Goal: Find contact information: Obtain details needed to contact an individual or organization

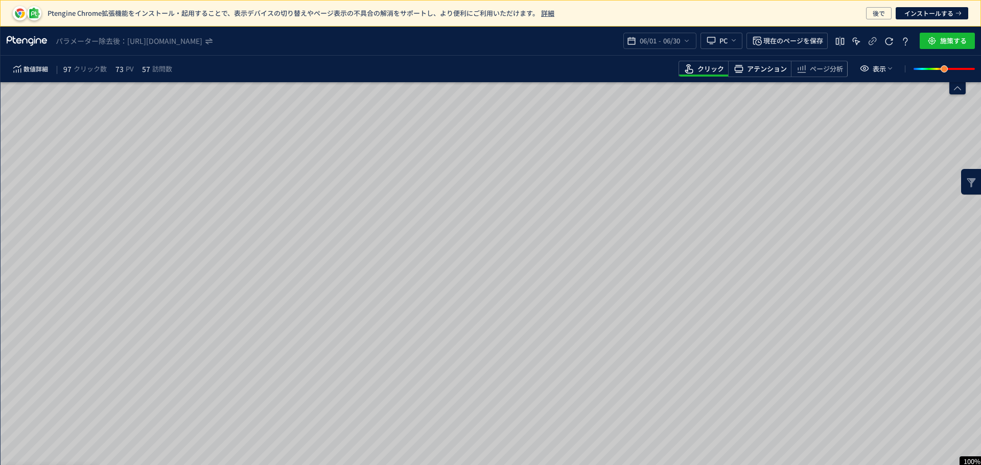
drag, startPoint x: 769, startPoint y: 64, endPoint x: 762, endPoint y: 74, distance: 12.0
click at [769, 64] on span "アテンション" at bounding box center [767, 69] width 40 height 10
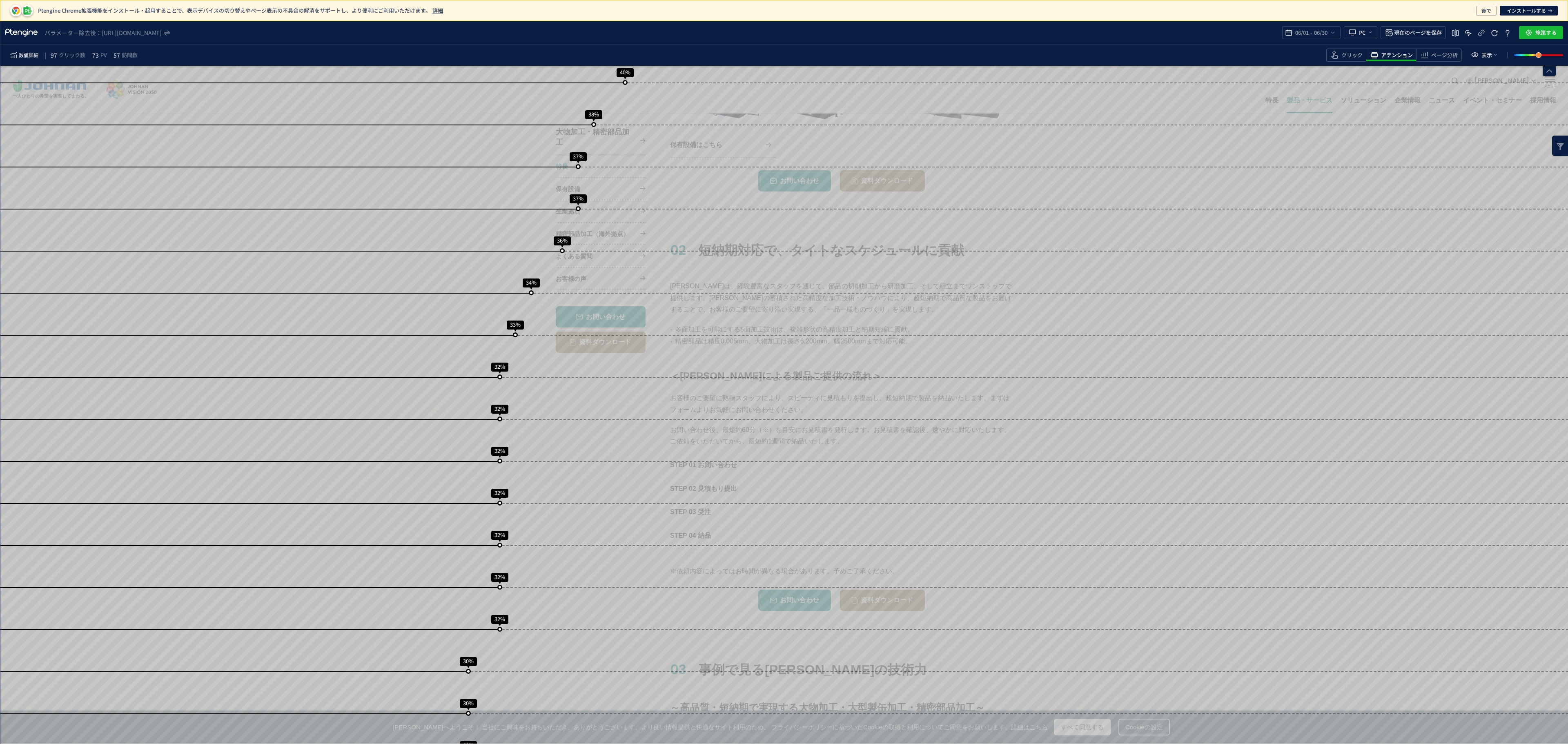
scroll to position [1427, 0]
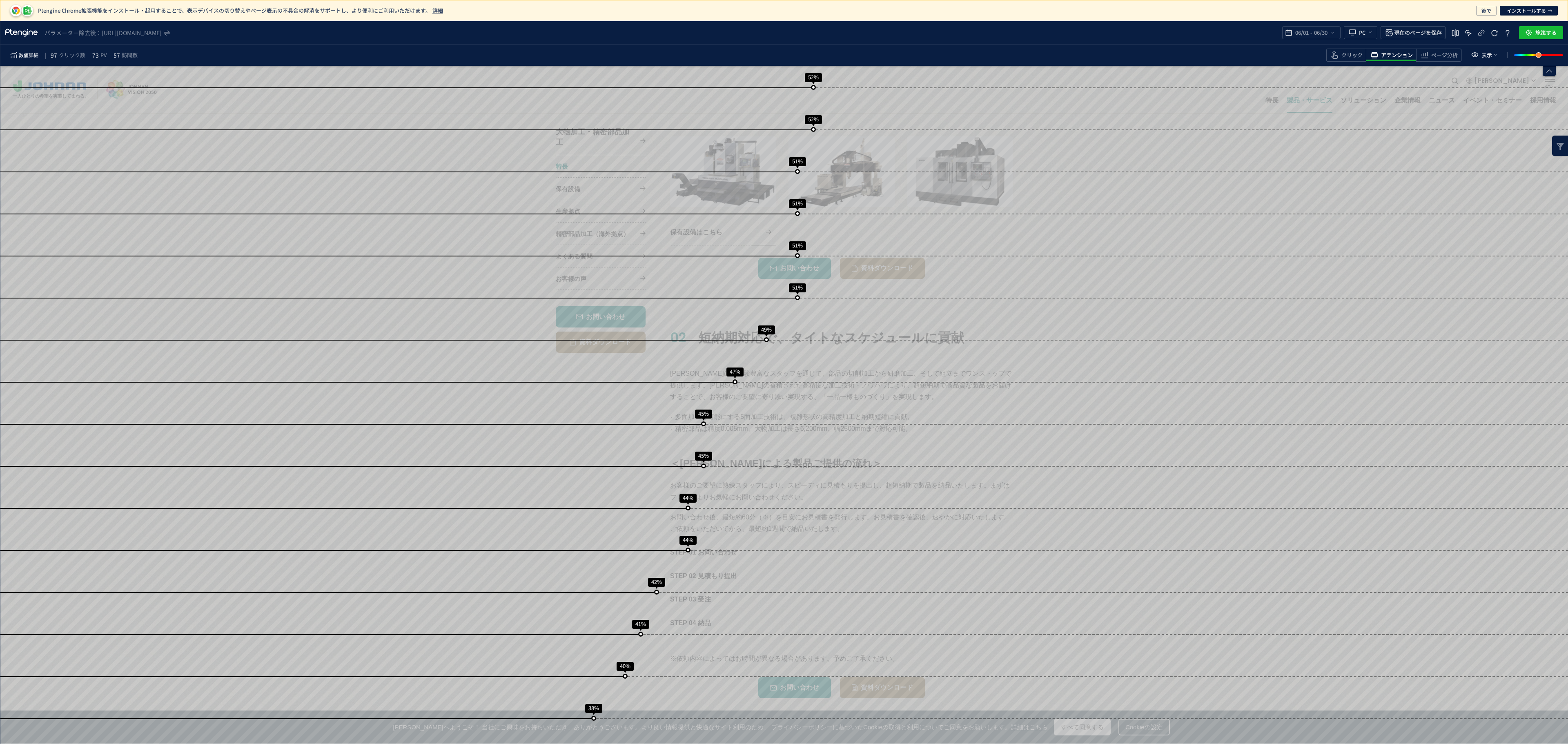
click at [783, 47] on div "数値詳細 97 クリック数 73 PV 57 訪問数 クリック アテンション ページ分析 表示" at bounding box center [784, 55] width 1567 height 22
click at [783, 58] on span "クリック" at bounding box center [1351, 55] width 22 height 8
click at [783, 51] on span "ページ分析" at bounding box center [1444, 55] width 26 height 8
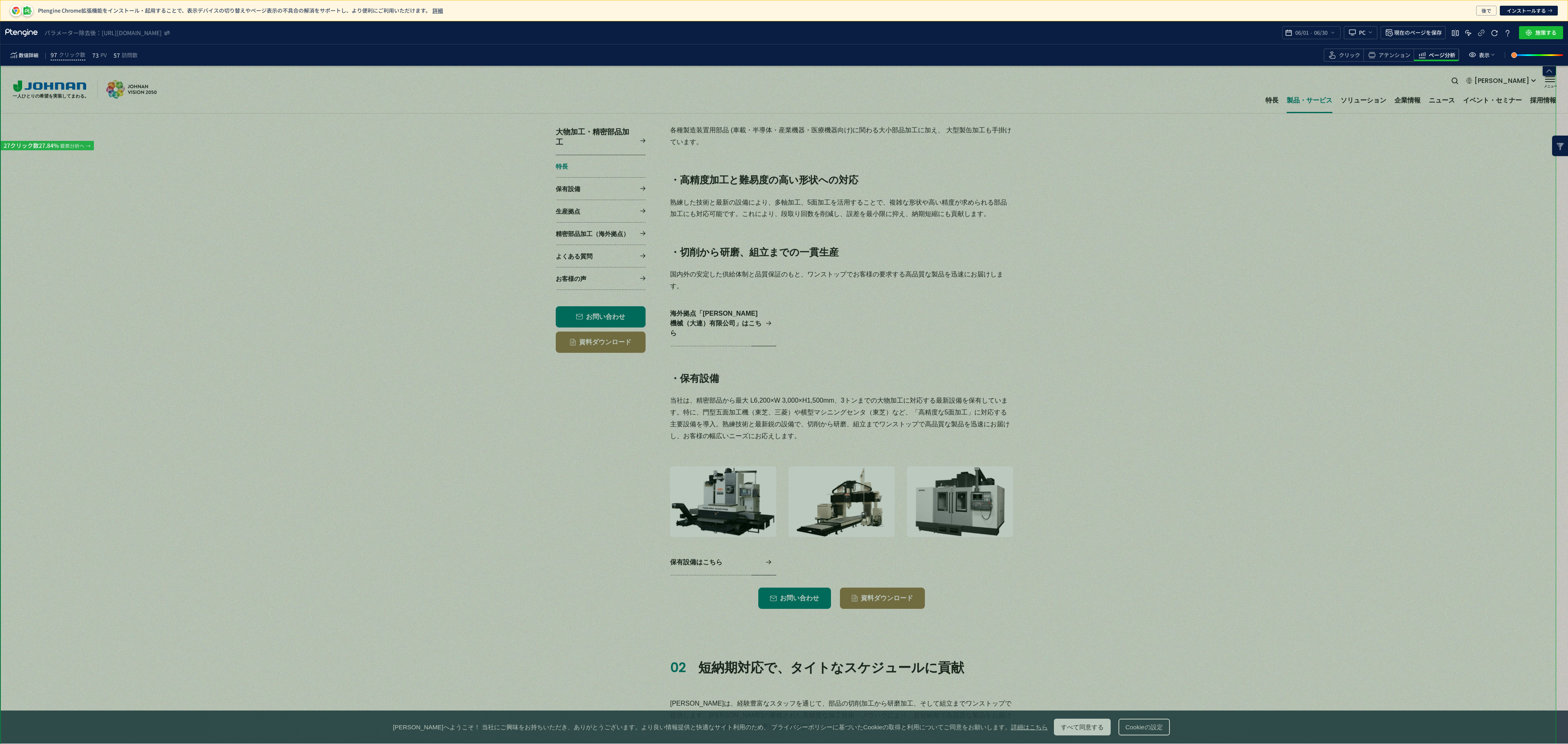
scroll to position [834, 0]
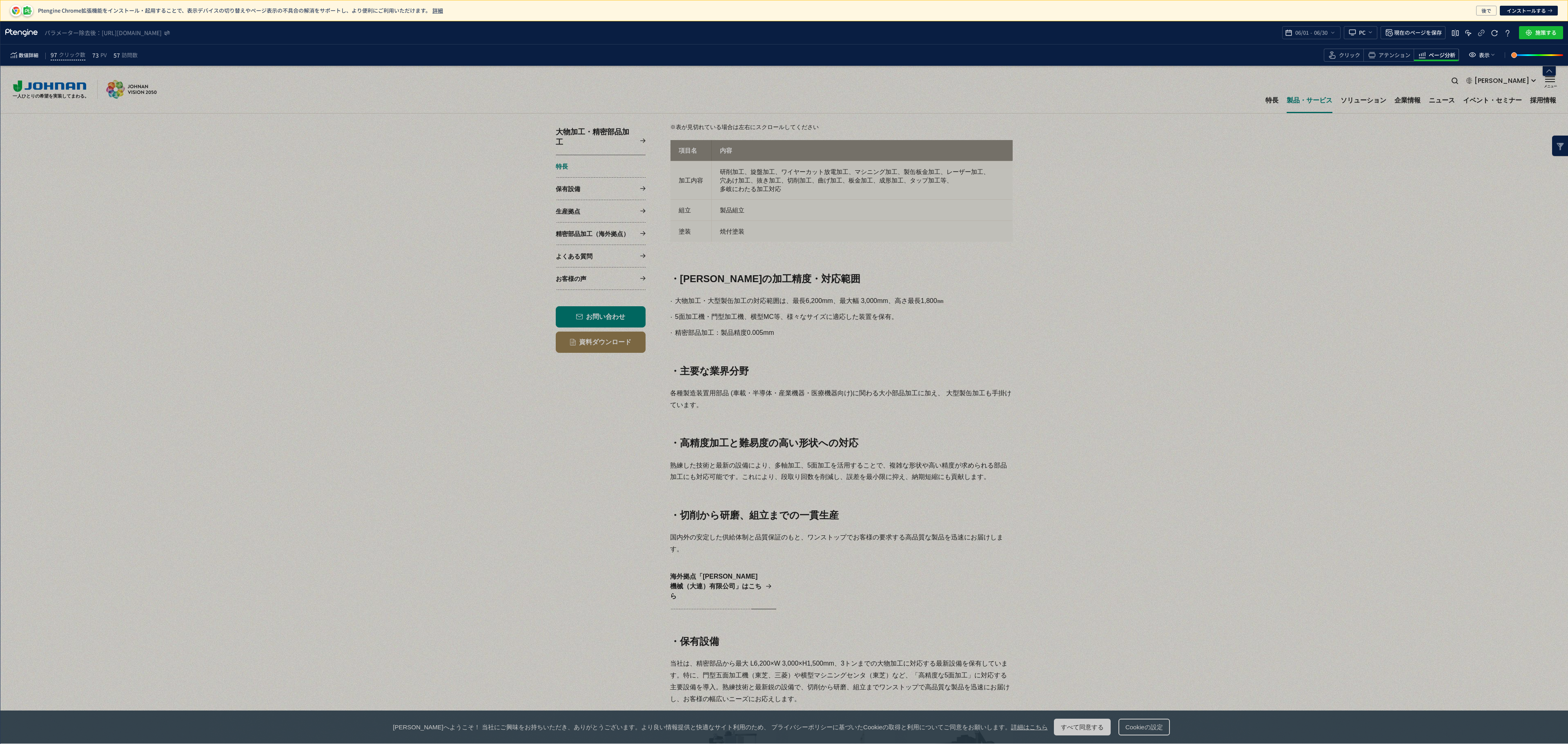
drag, startPoint x: 1385, startPoint y: 50, endPoint x: 1391, endPoint y: 64, distance: 15.2
click at [783, 50] on div "アテンション" at bounding box center [1436, 55] width 46 height 13
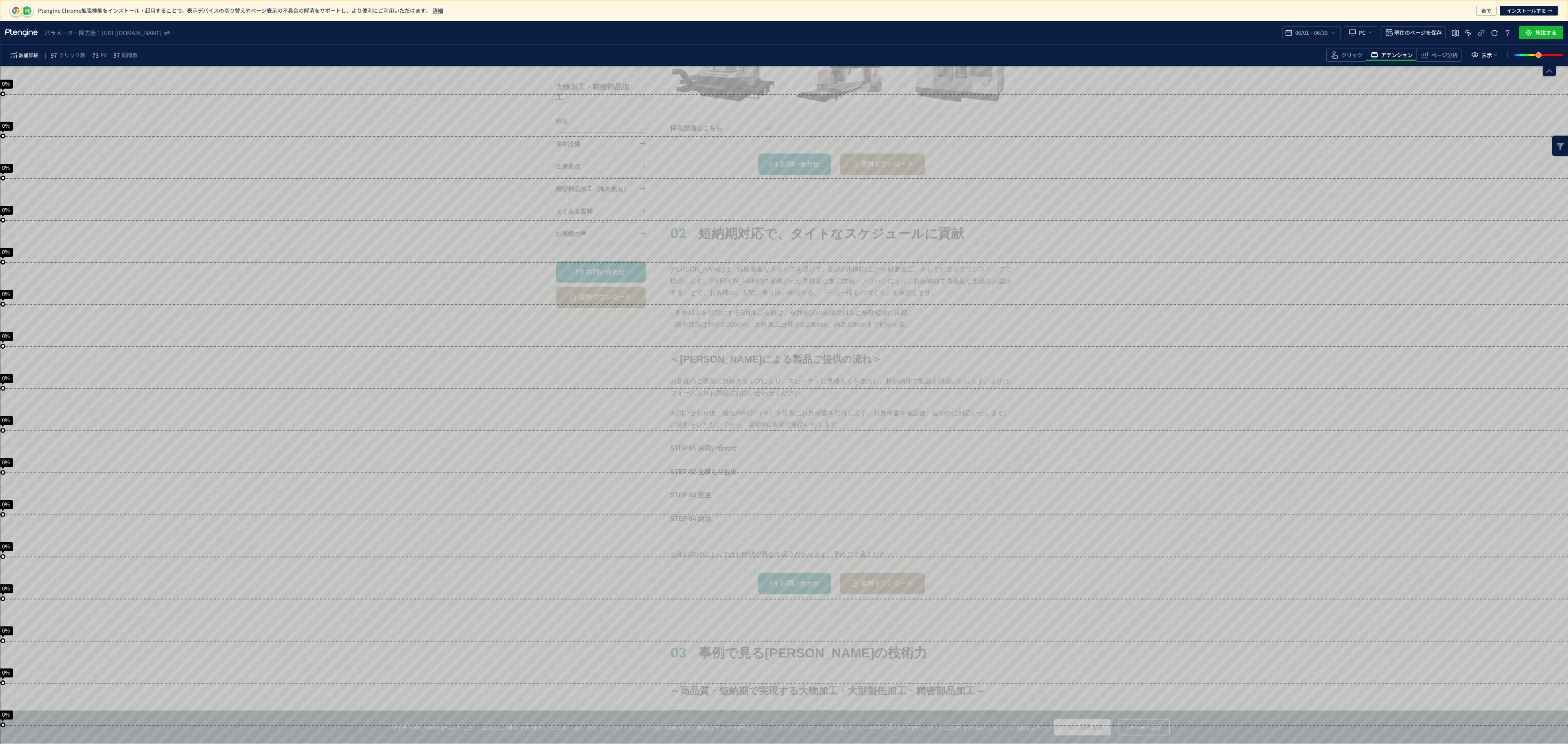
scroll to position [1492, 0]
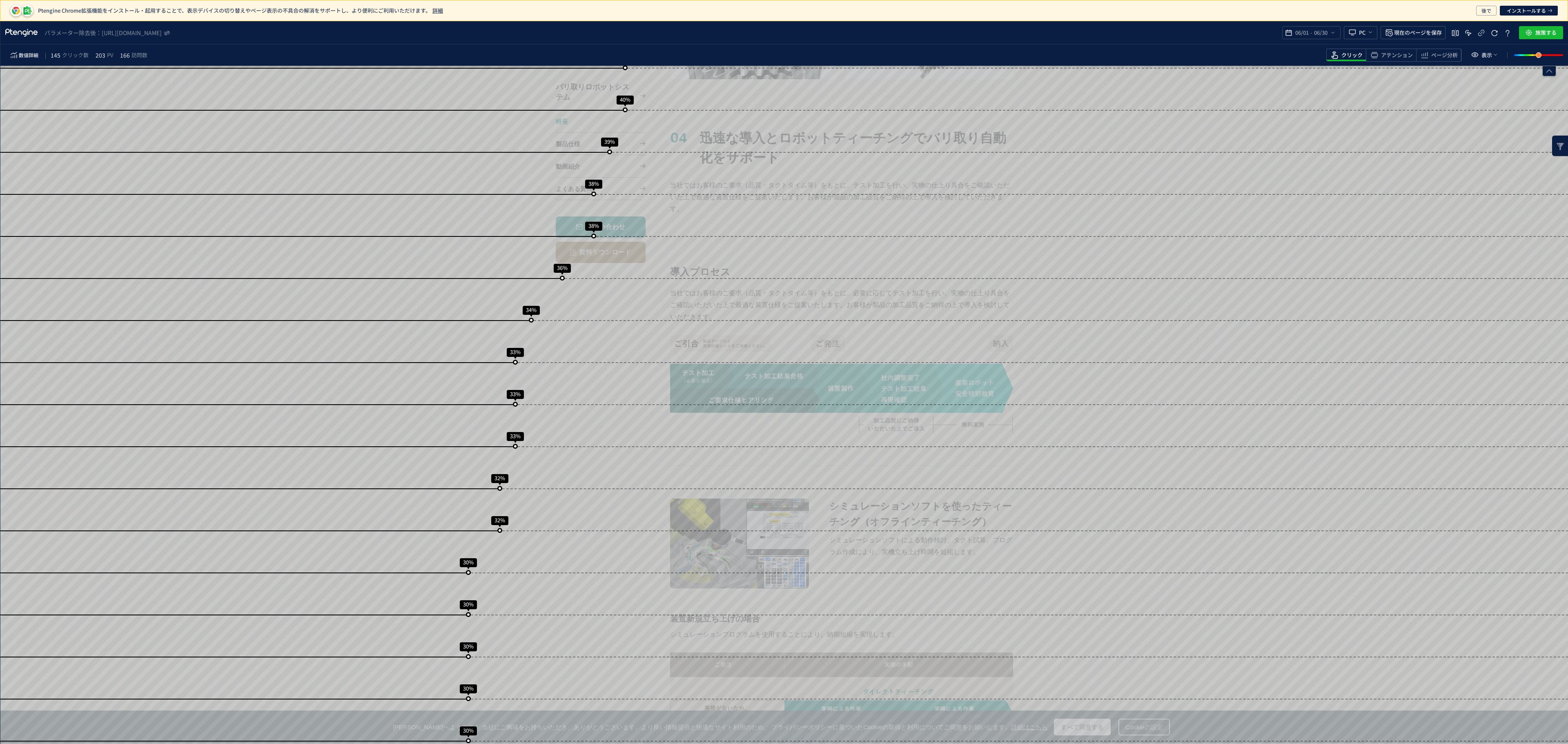
scroll to position [2965, 0]
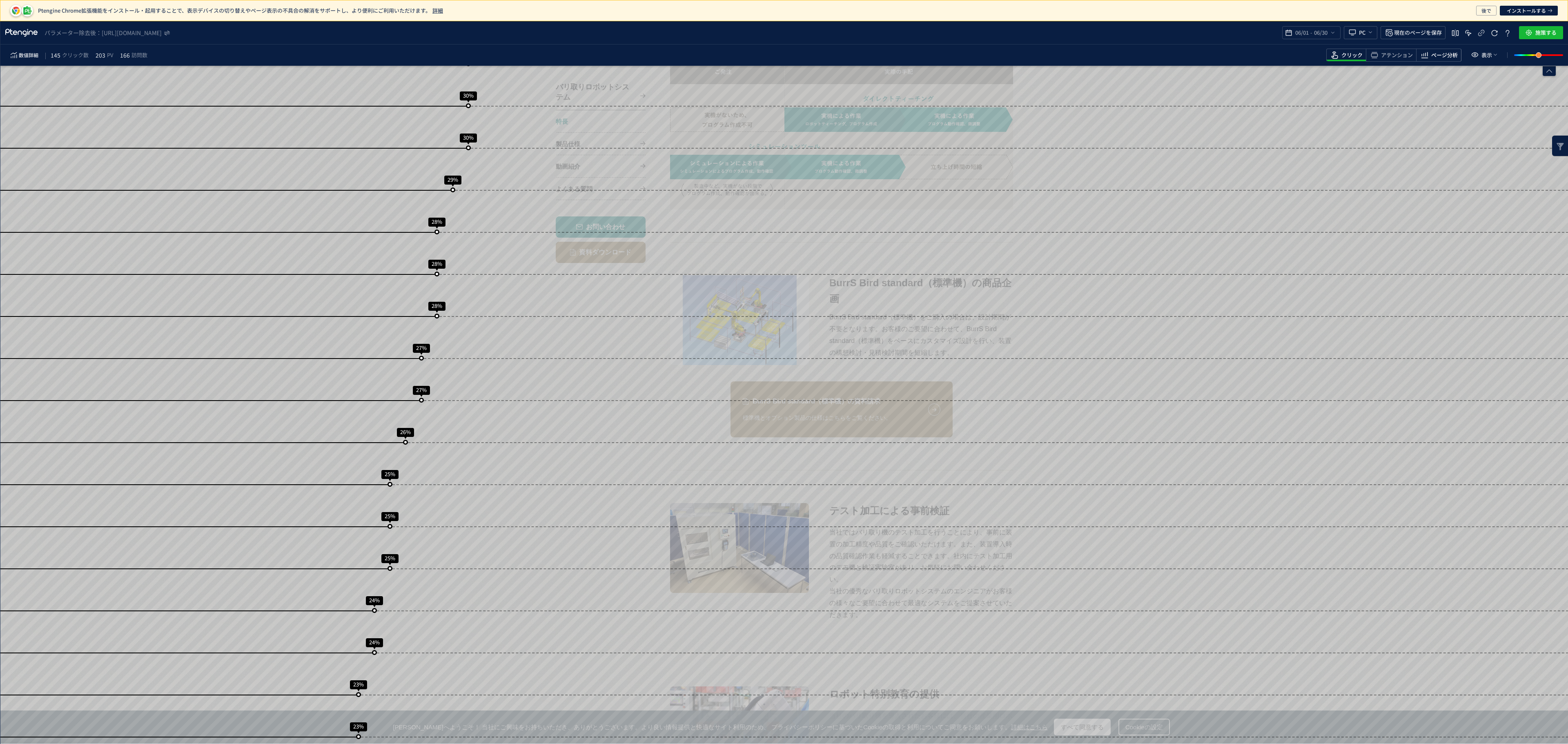
drag, startPoint x: 1443, startPoint y: 55, endPoint x: 1443, endPoint y: 62, distance: 7.0
click at [1443, 54] on span "ページ分析" at bounding box center [1444, 55] width 26 height 8
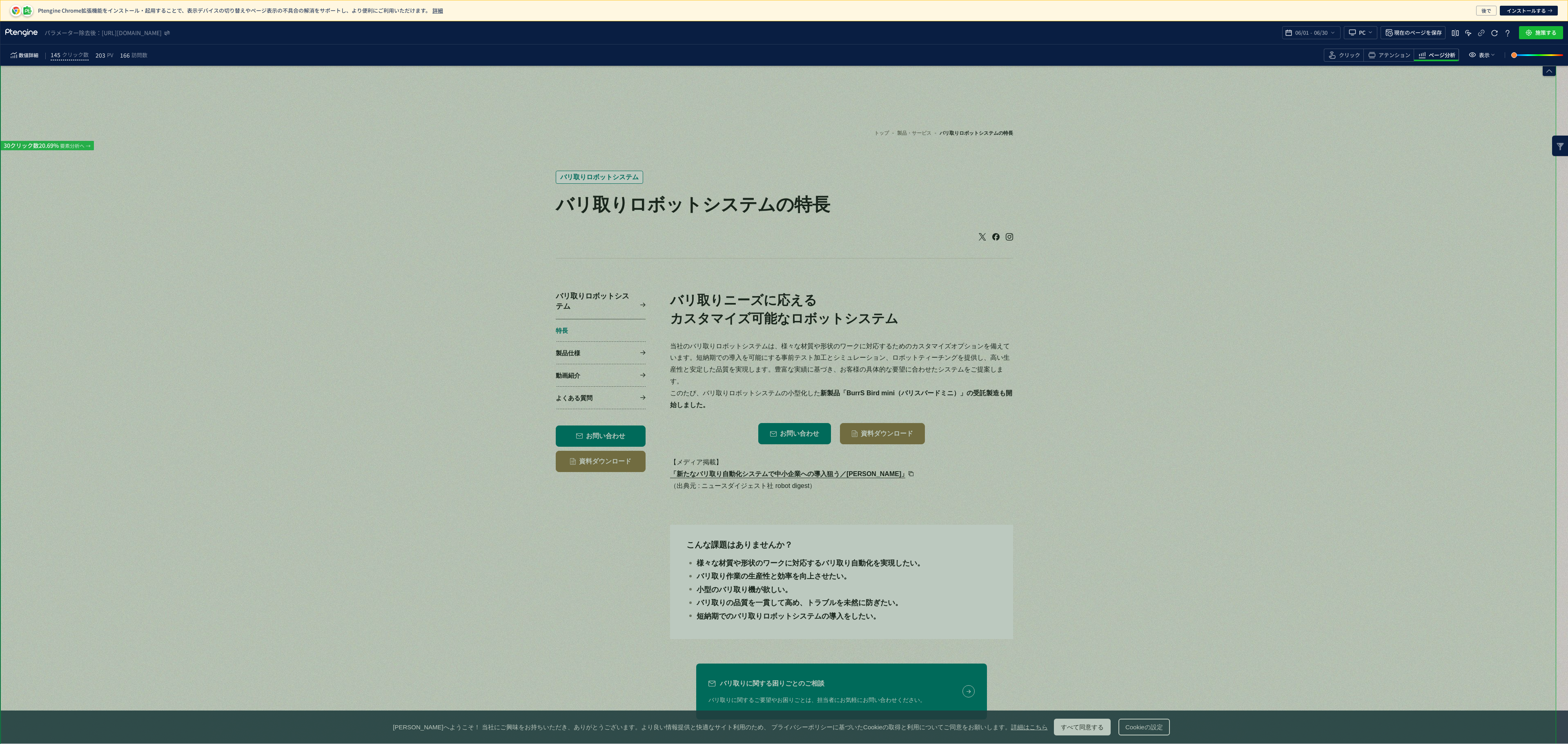
scroll to position [593, 0]
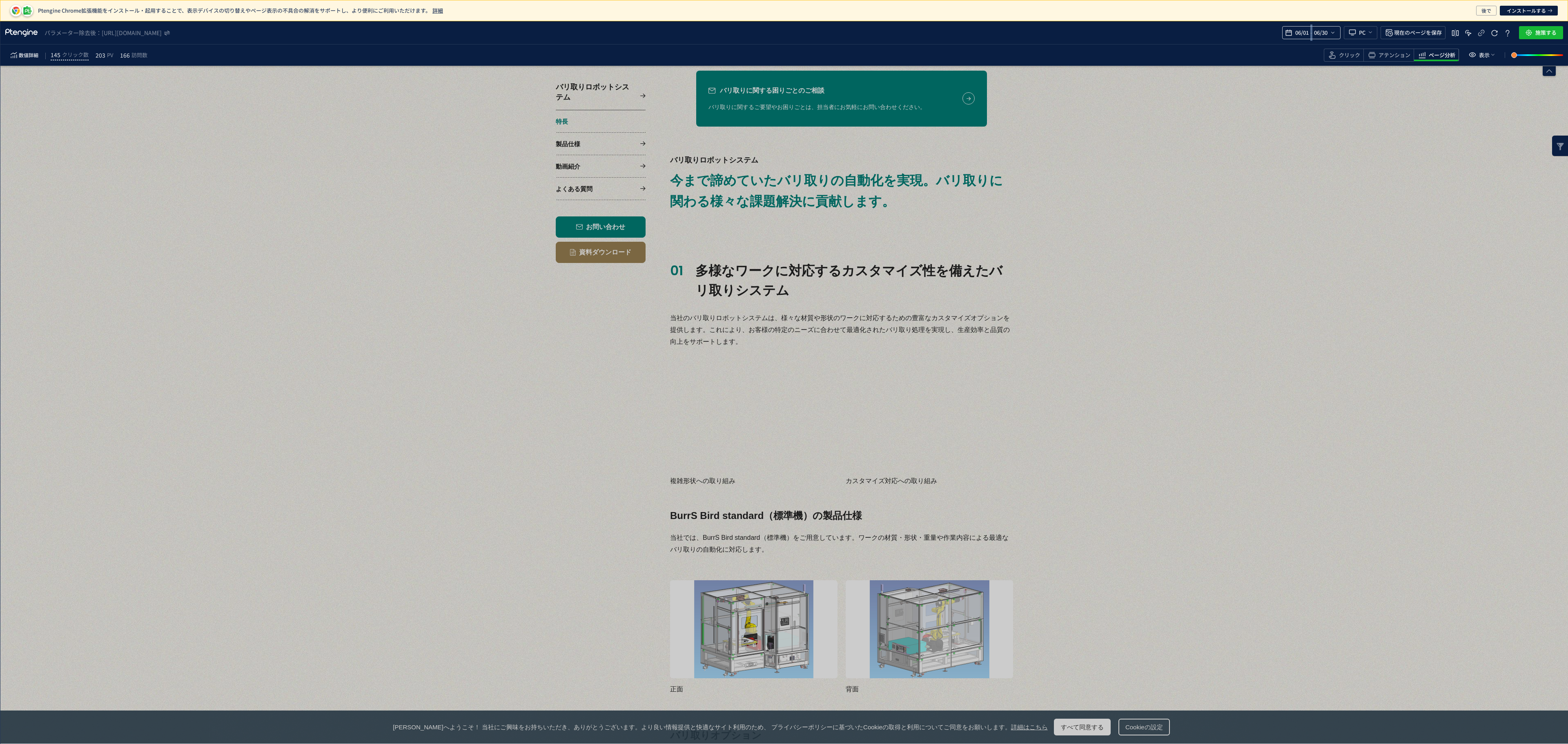
drag, startPoint x: 1308, startPoint y: 32, endPoint x: 1307, endPoint y: 36, distance: 4.1
click at [1310, 34] on span "-" at bounding box center [1311, 33] width 2 height 16
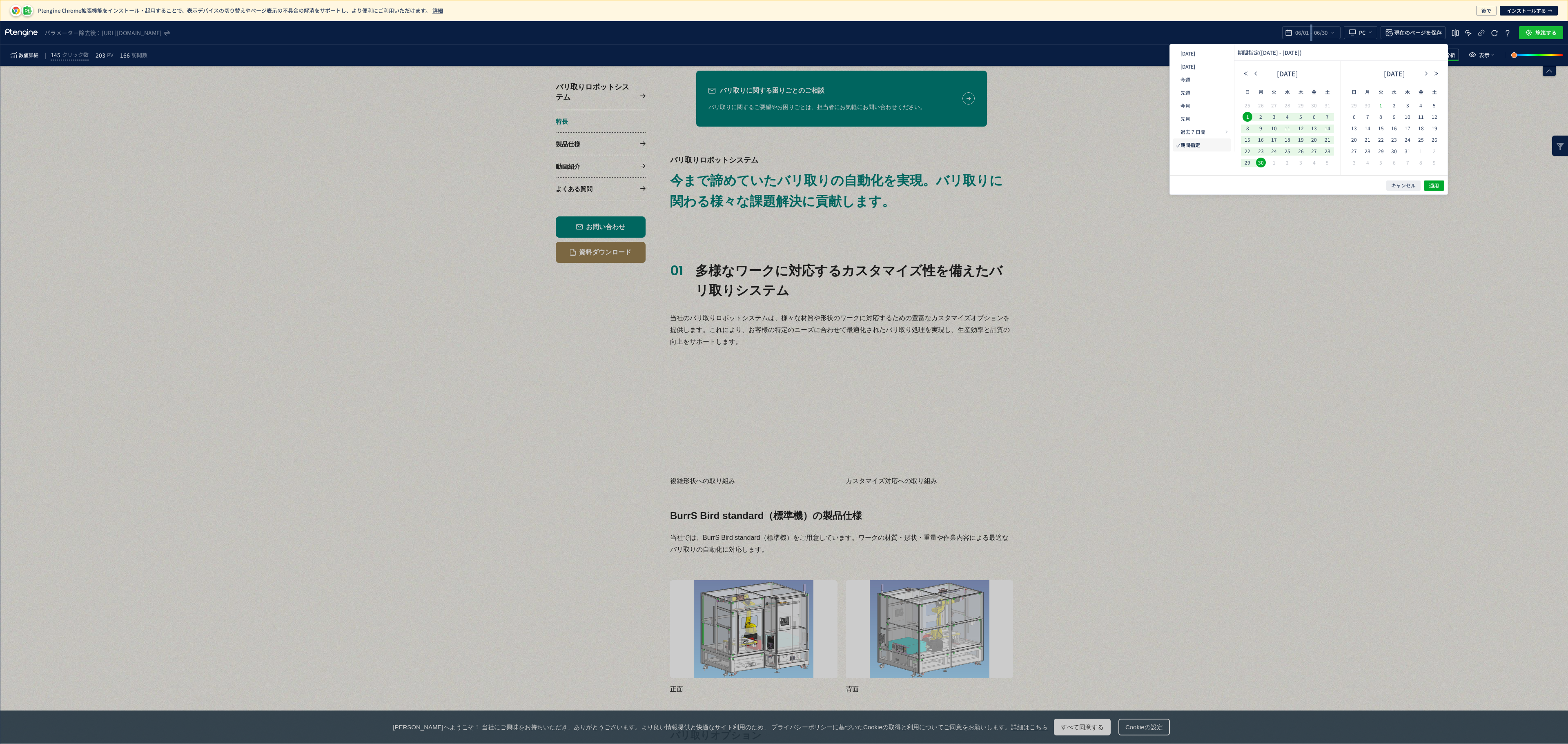
click at [1379, 108] on span "1" at bounding box center [1381, 105] width 10 height 10
click at [1379, 107] on span "1" at bounding box center [1381, 105] width 10 height 10
drag, startPoint x: 1412, startPoint y: 154, endPoint x: 1260, endPoint y: 129, distance: 154.0
click at [1413, 154] on div "31" at bounding box center [1407, 151] width 14 height 8
click at [1405, 153] on span "31" at bounding box center [1407, 151] width 10 height 10
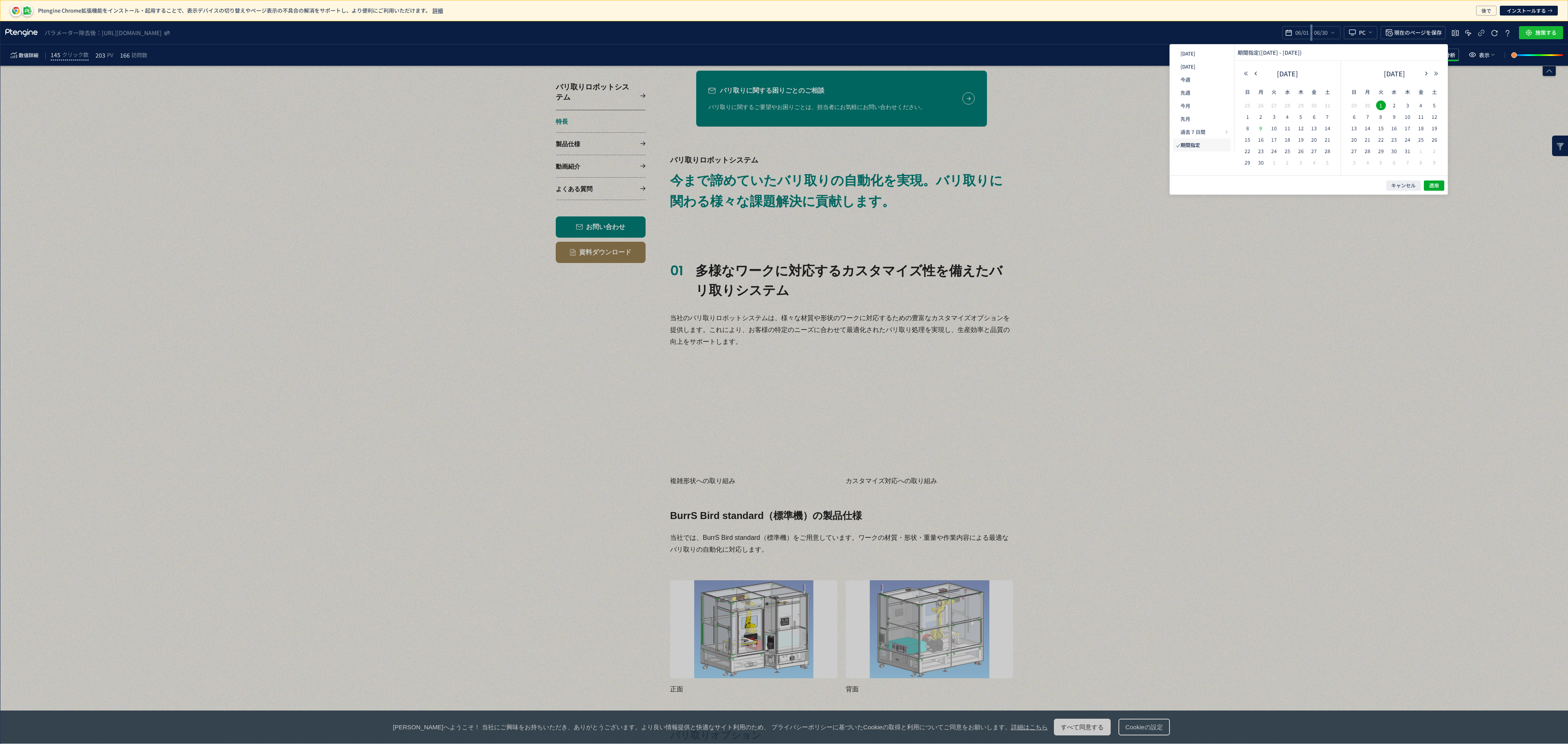
click at [1405, 152] on span "31" at bounding box center [1407, 151] width 10 height 10
click at [1407, 152] on span "31" at bounding box center [1407, 151] width 10 height 10
click at [1381, 104] on span "1" at bounding box center [1381, 105] width 10 height 10
click at [1384, 105] on span "1" at bounding box center [1381, 105] width 10 height 10
click at [1252, 76] on button "button" at bounding box center [1256, 73] width 10 height 6
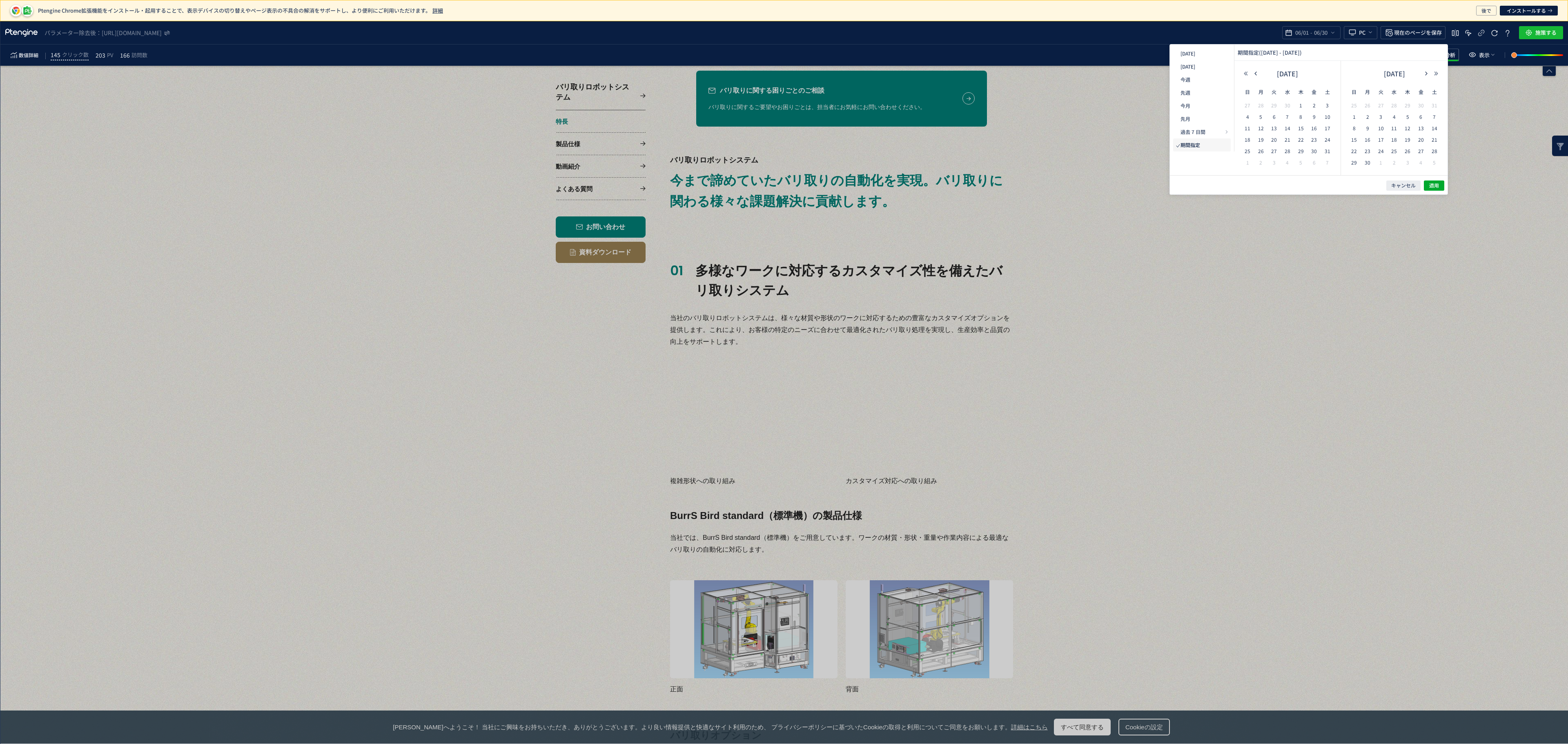
click at [1425, 77] on div "[DATE]" at bounding box center [1394, 75] width 94 height 16
drag, startPoint x: 1303, startPoint y: 108, endPoint x: 1298, endPoint y: 106, distance: 5.4
click at [1303, 108] on span "1" at bounding box center [1301, 105] width 10 height 10
click at [1301, 106] on span "1" at bounding box center [1301, 105] width 10 height 10
click at [1369, 164] on span "30" at bounding box center [1367, 162] width 10 height 10
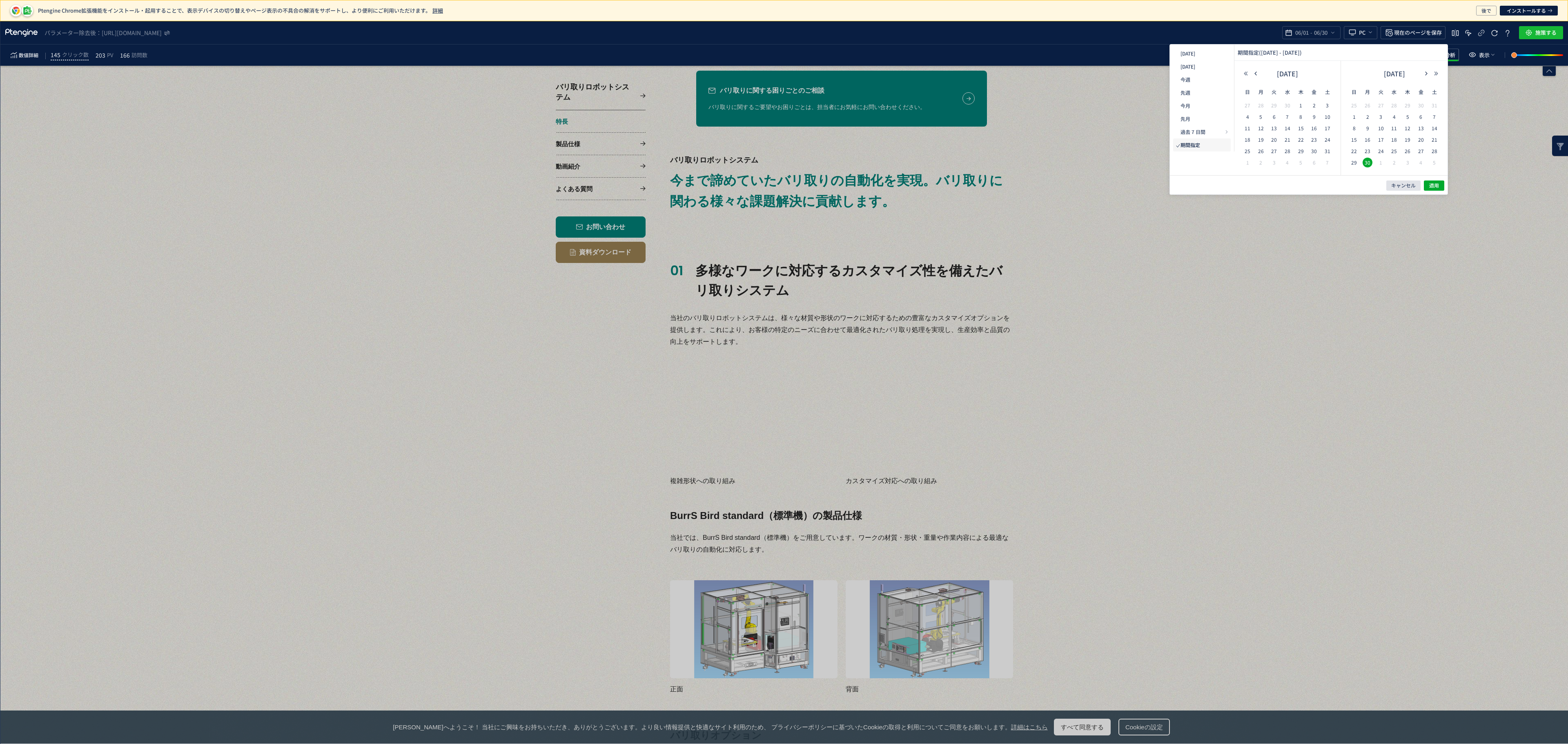
drag, startPoint x: 1365, startPoint y: 161, endPoint x: 1402, endPoint y: 188, distance: 45.8
click at [1366, 161] on span "30" at bounding box center [1367, 162] width 10 height 10
click at [1303, 105] on span "1" at bounding box center [1301, 105] width 10 height 10
click at [1369, 164] on span "30" at bounding box center [1367, 162] width 10 height 10
drag, startPoint x: 1427, startPoint y: 184, endPoint x: 1448, endPoint y: 299, distance: 116.9
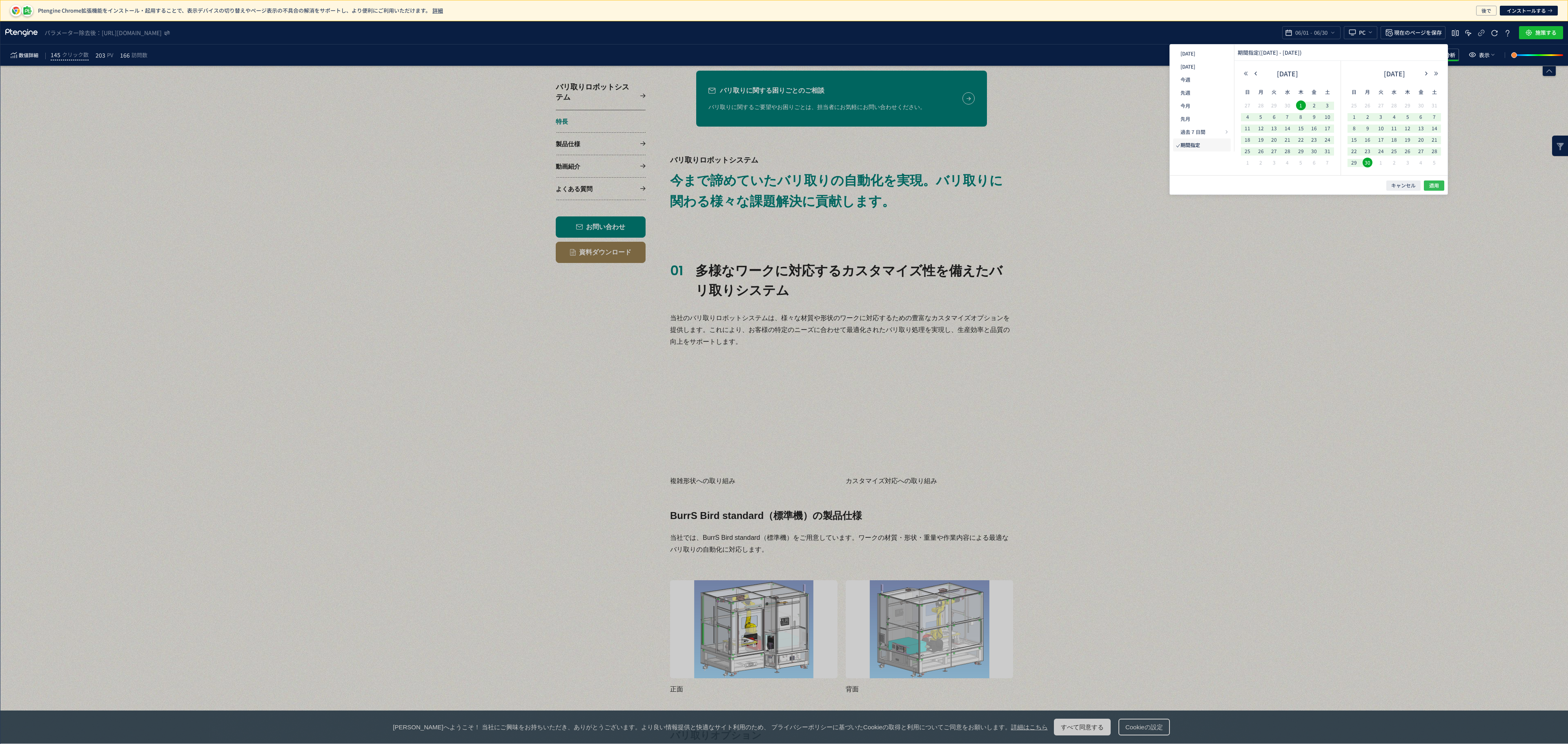
click at [1429, 184] on button "適用" at bounding box center [1434, 185] width 21 height 10
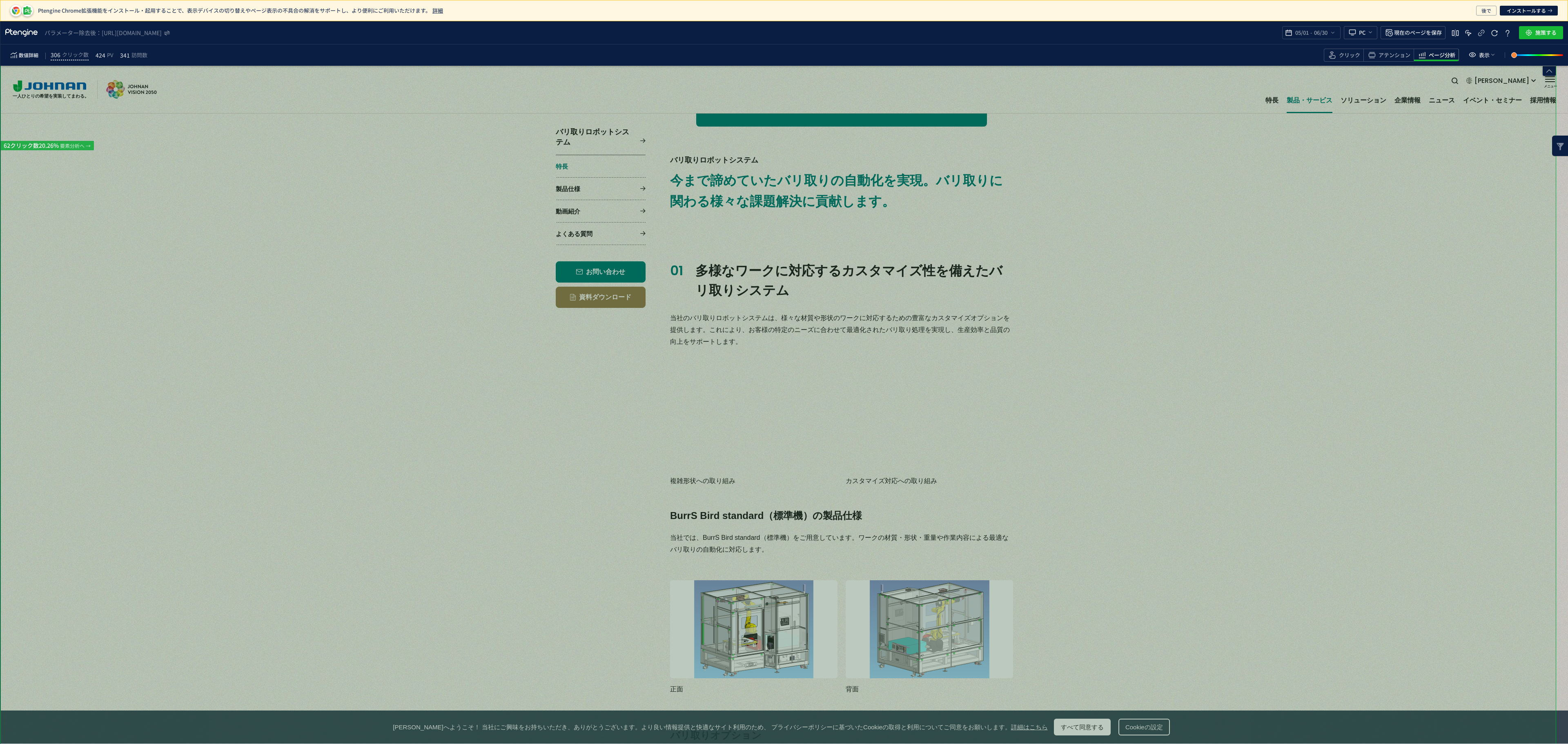
scroll to position [0, 0]
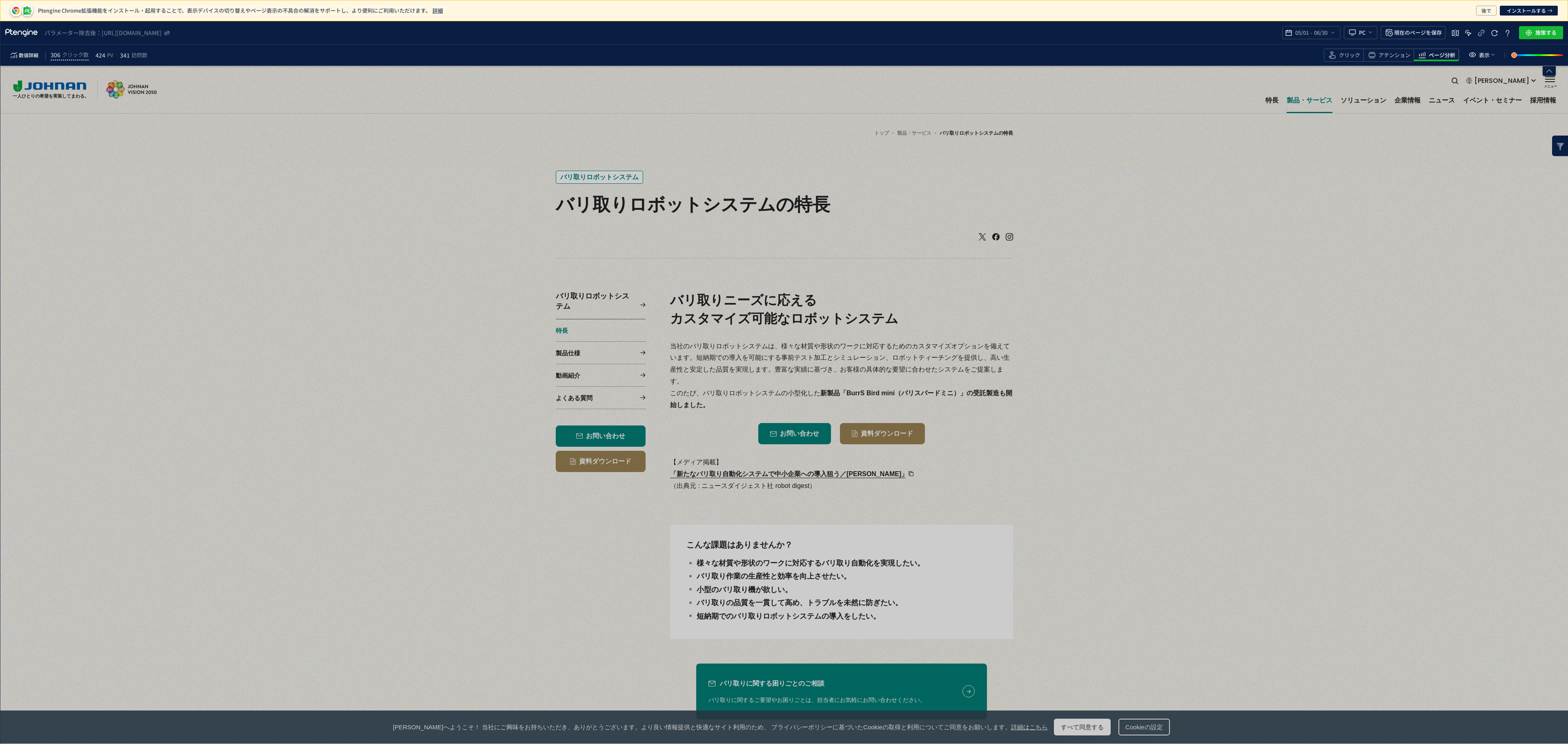
drag, startPoint x: 1335, startPoint y: 62, endPoint x: 1334, endPoint y: 66, distance: 4.1
click at [1334, 66] on div "数値詳細 306 クリック数 424 PV 341 訪問数 クリック アテンション ページ分析 表示" at bounding box center [784, 55] width 1567 height 22
click at [1335, 60] on span "heatmap-toolbar" at bounding box center [1343, 61] width 39 height 2
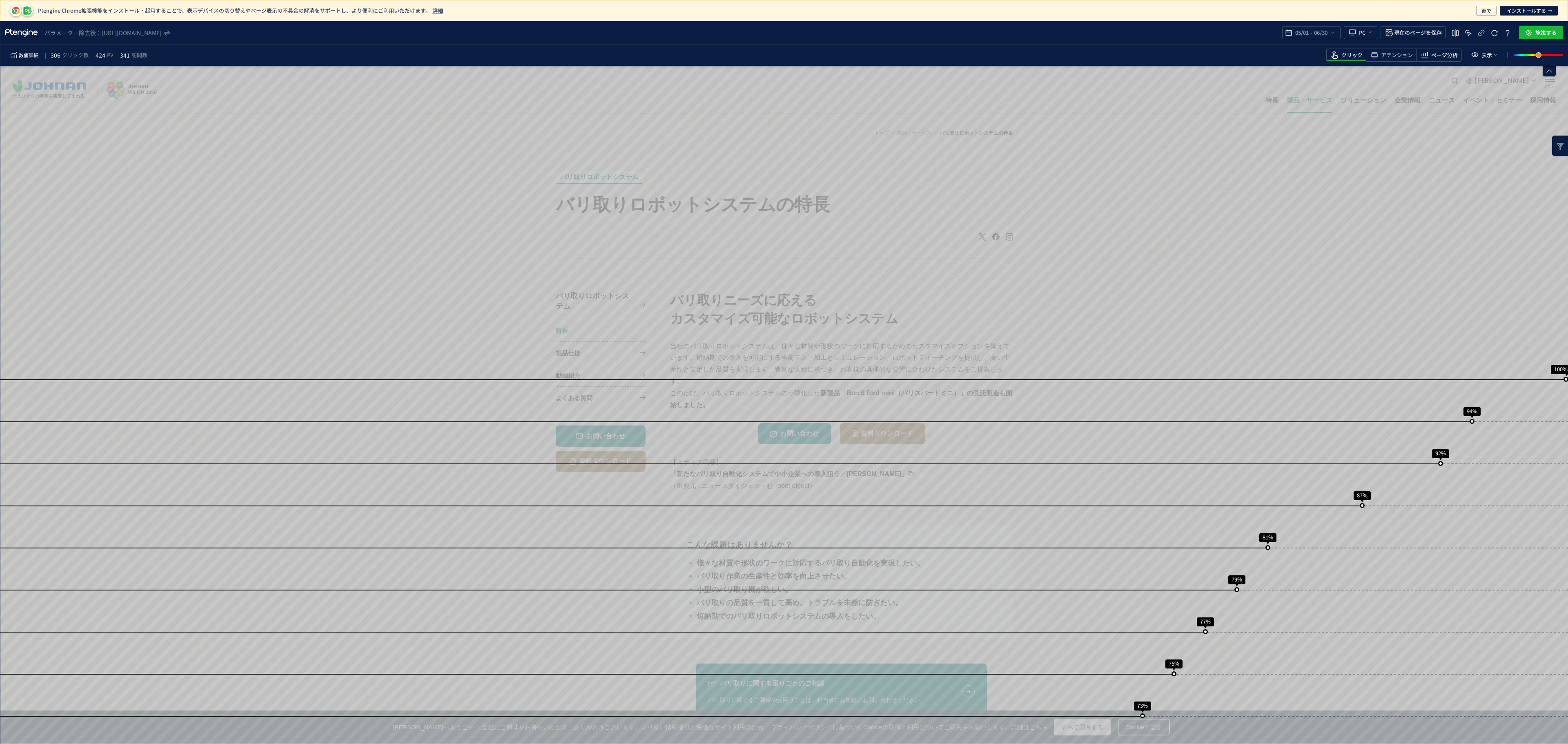
click at [1439, 54] on span "ページ分析" at bounding box center [1444, 55] width 26 height 8
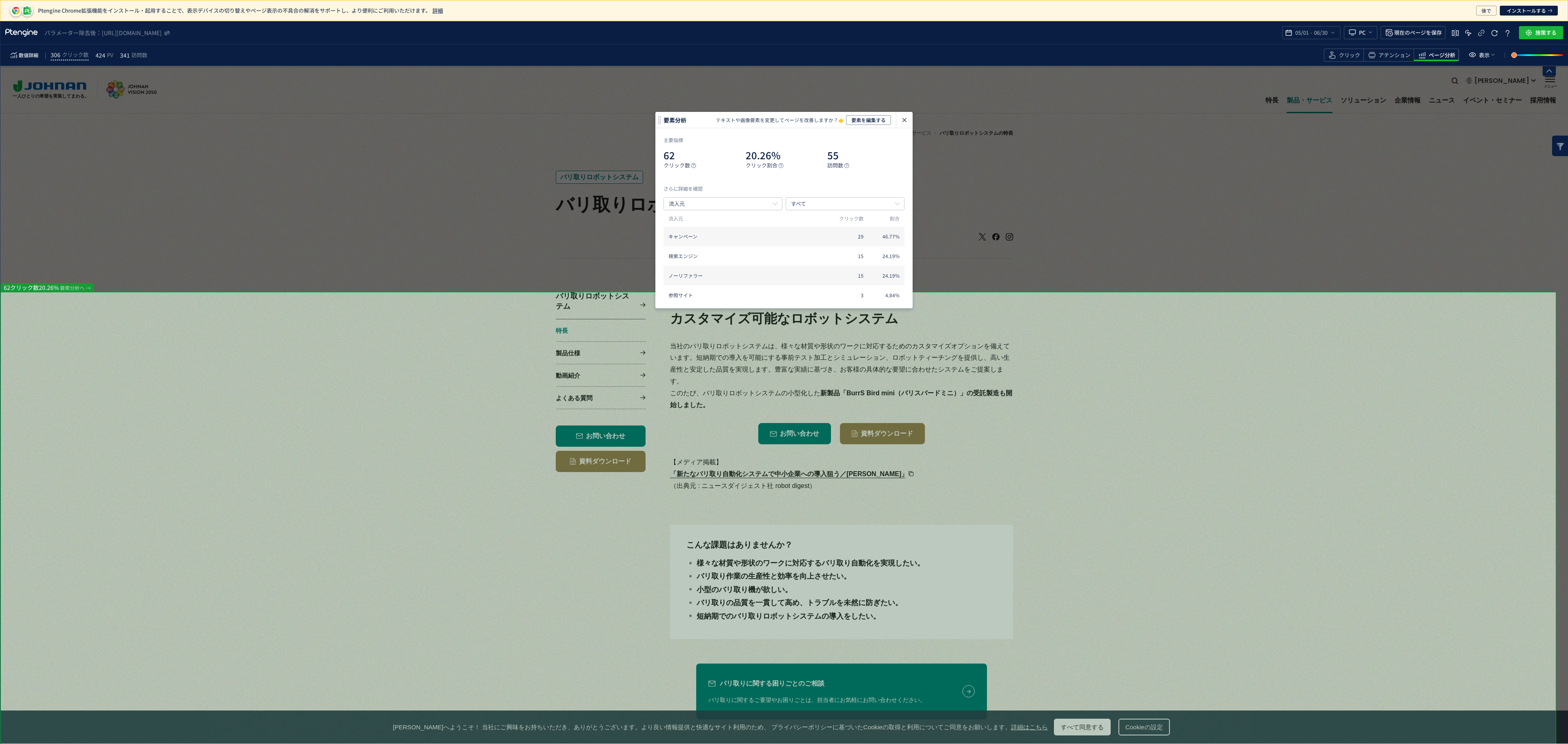
click at [901, 117] on icon "heatmap-click-data-modal" at bounding box center [904, 120] width 10 height 10
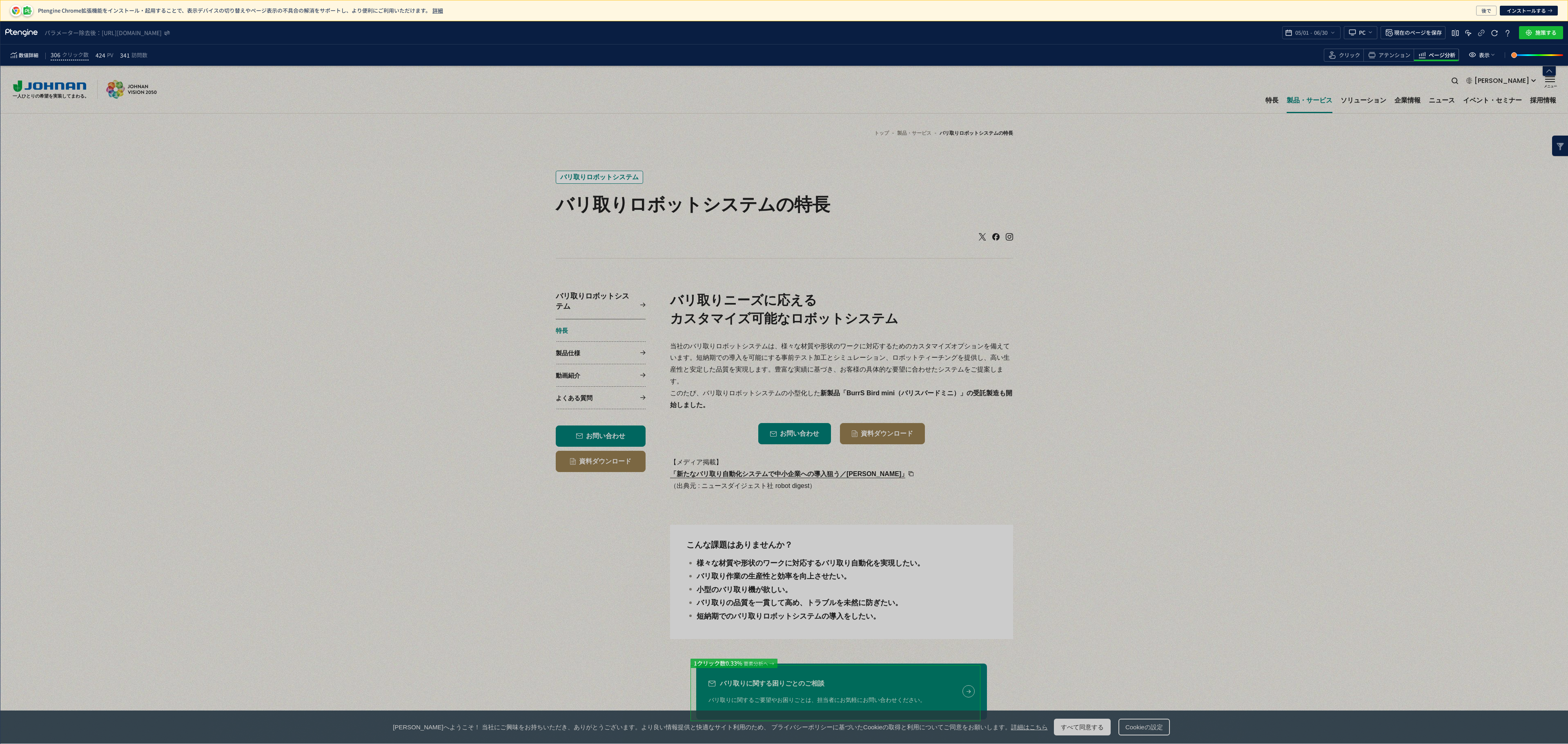
click at [820, 693] on link "バリ取りに関する困りごとのご相談 バリ取りに関するご要望やお困りごとは、担当者にお気軽にお問い合わせください。" at bounding box center [842, 691] width 291 height 56
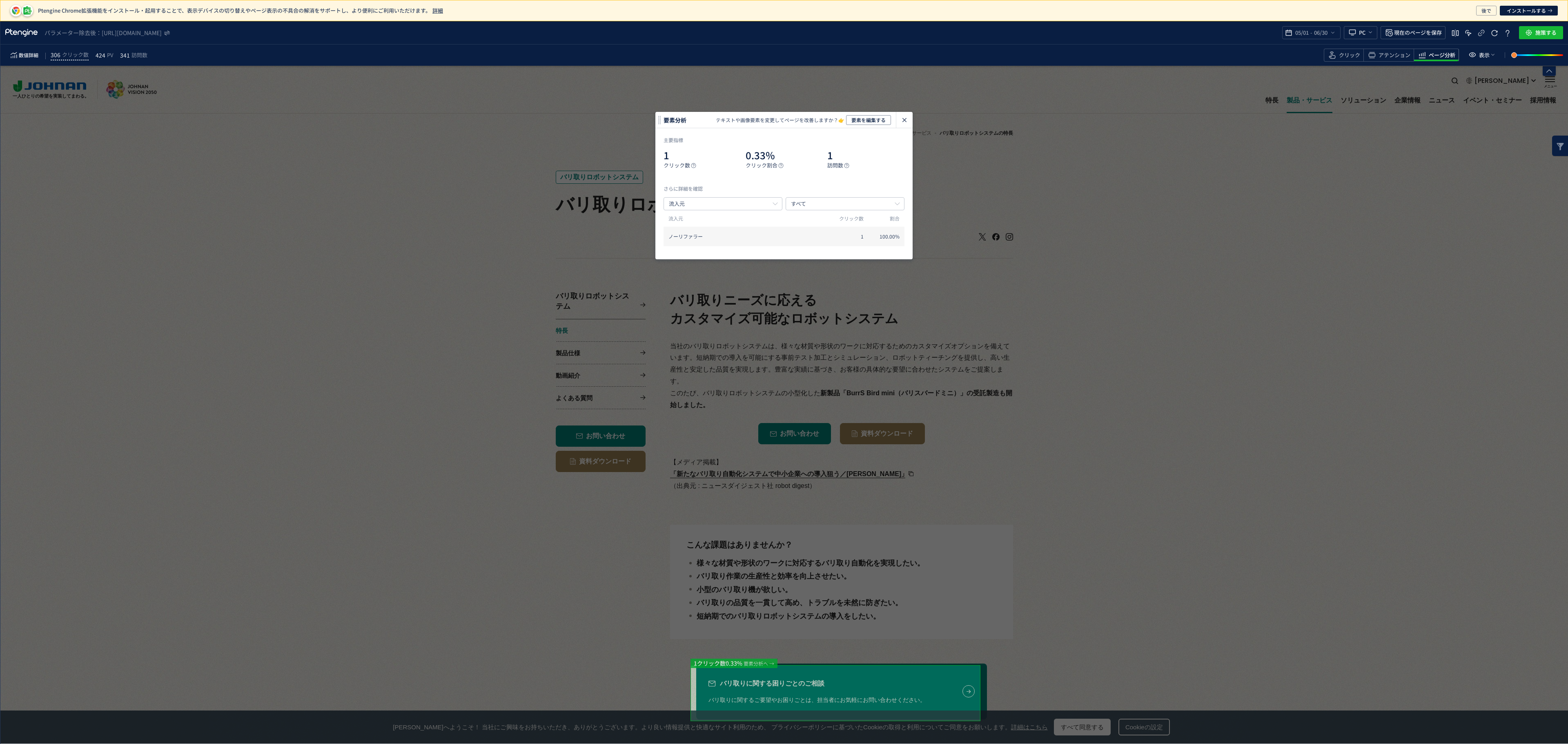
click at [903, 117] on icon "heatmap-click-data-modal" at bounding box center [904, 120] width 10 height 10
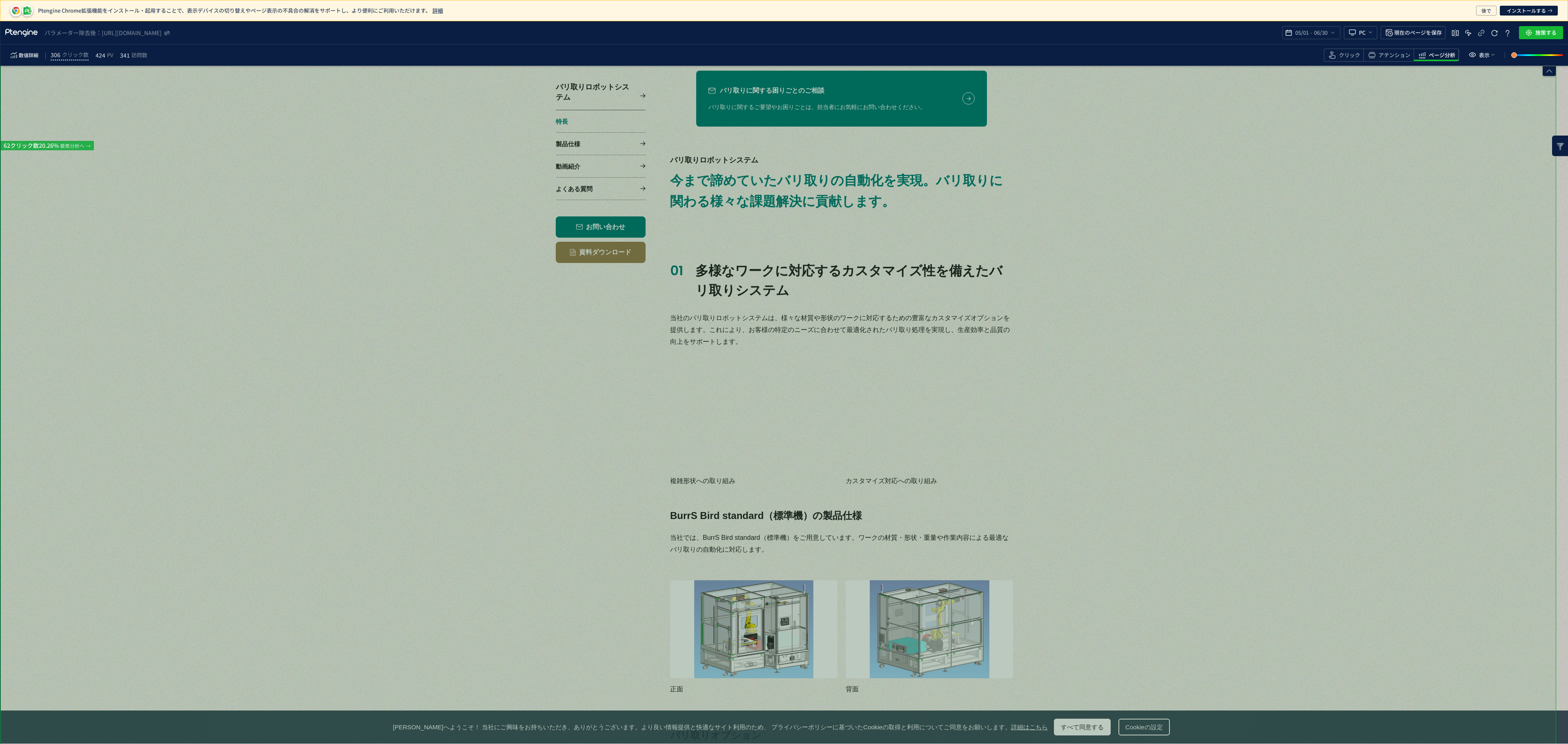
scroll to position [1187, 0]
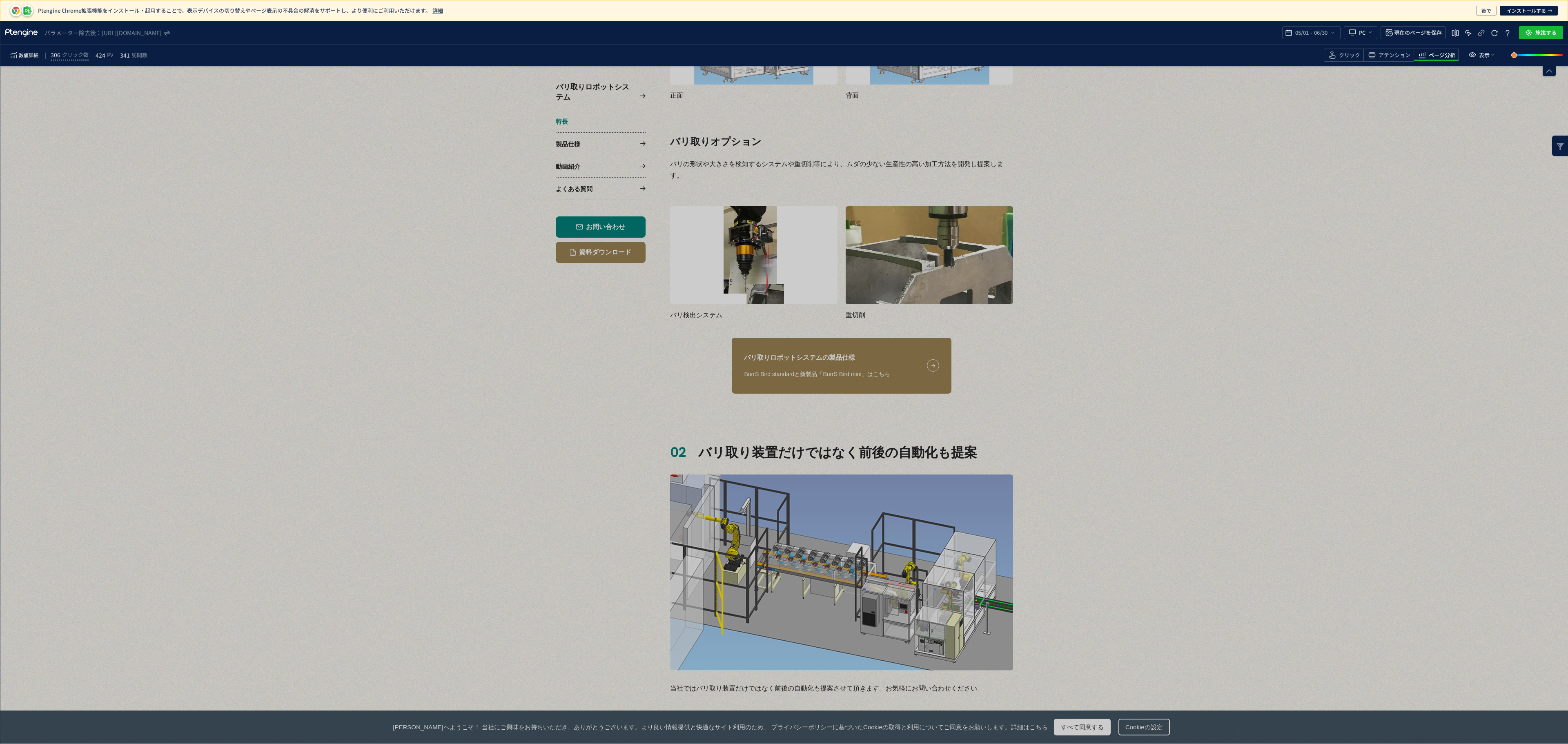
click at [829, 371] on span "BurrS Bird standardと新製品「BurrS Bird mini」はこちら" at bounding box center [817, 374] width 145 height 10
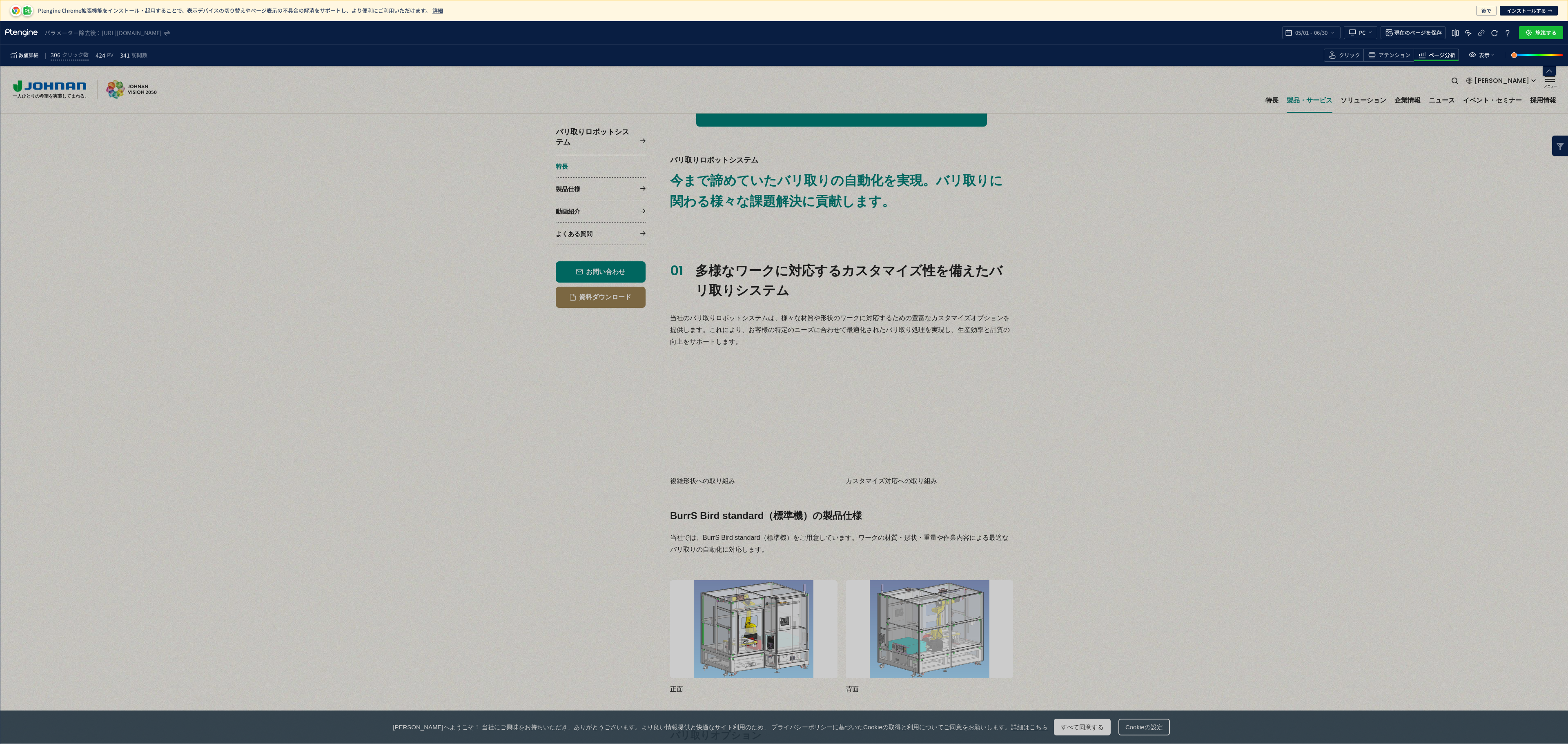
scroll to position [0, 0]
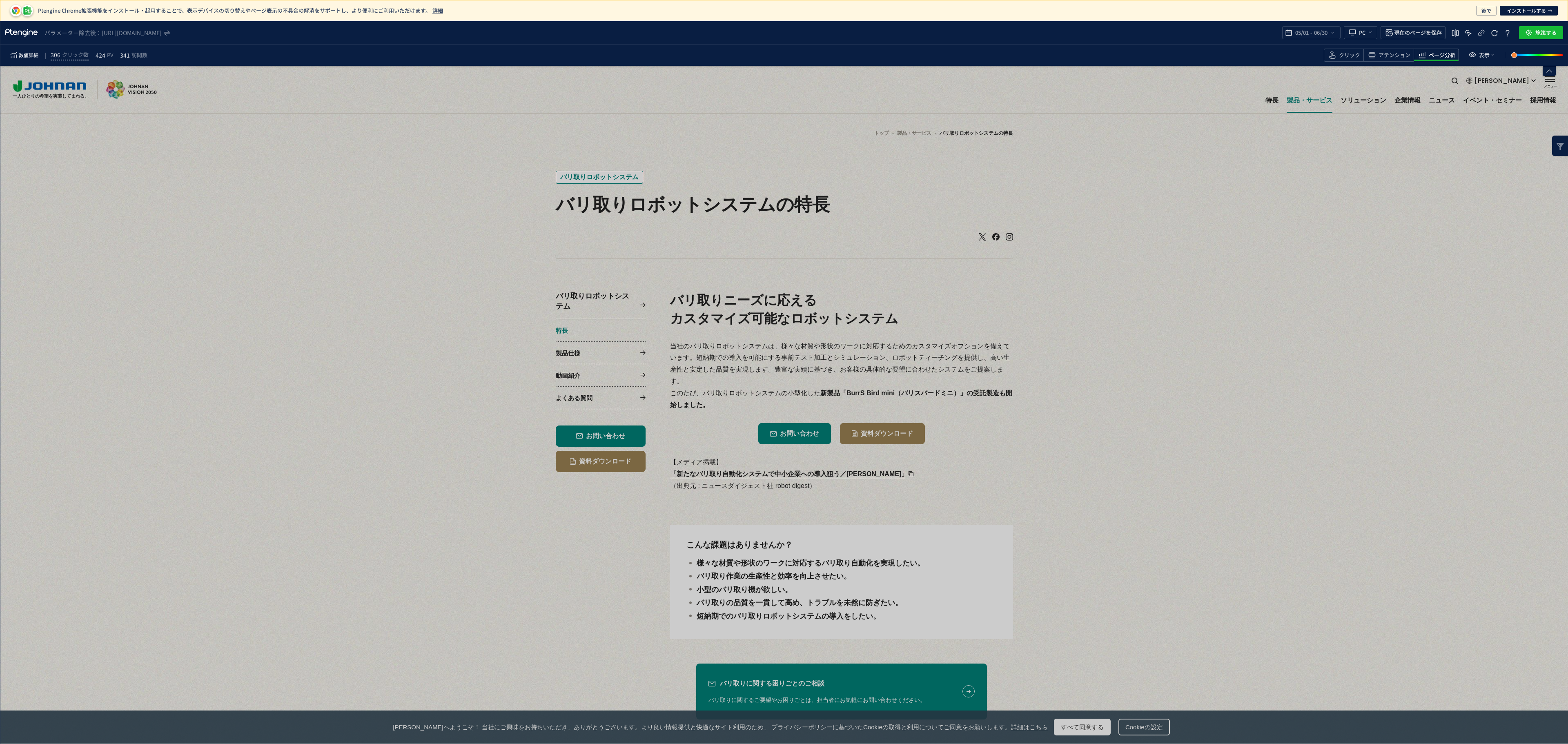
click at [837, 679] on span "バリ取りに関する困りごとのご相談" at bounding box center [817, 683] width 217 height 12
click at [829, 684] on span "バリ取りに関する困りごとのご相談" at bounding box center [817, 683] width 217 height 12
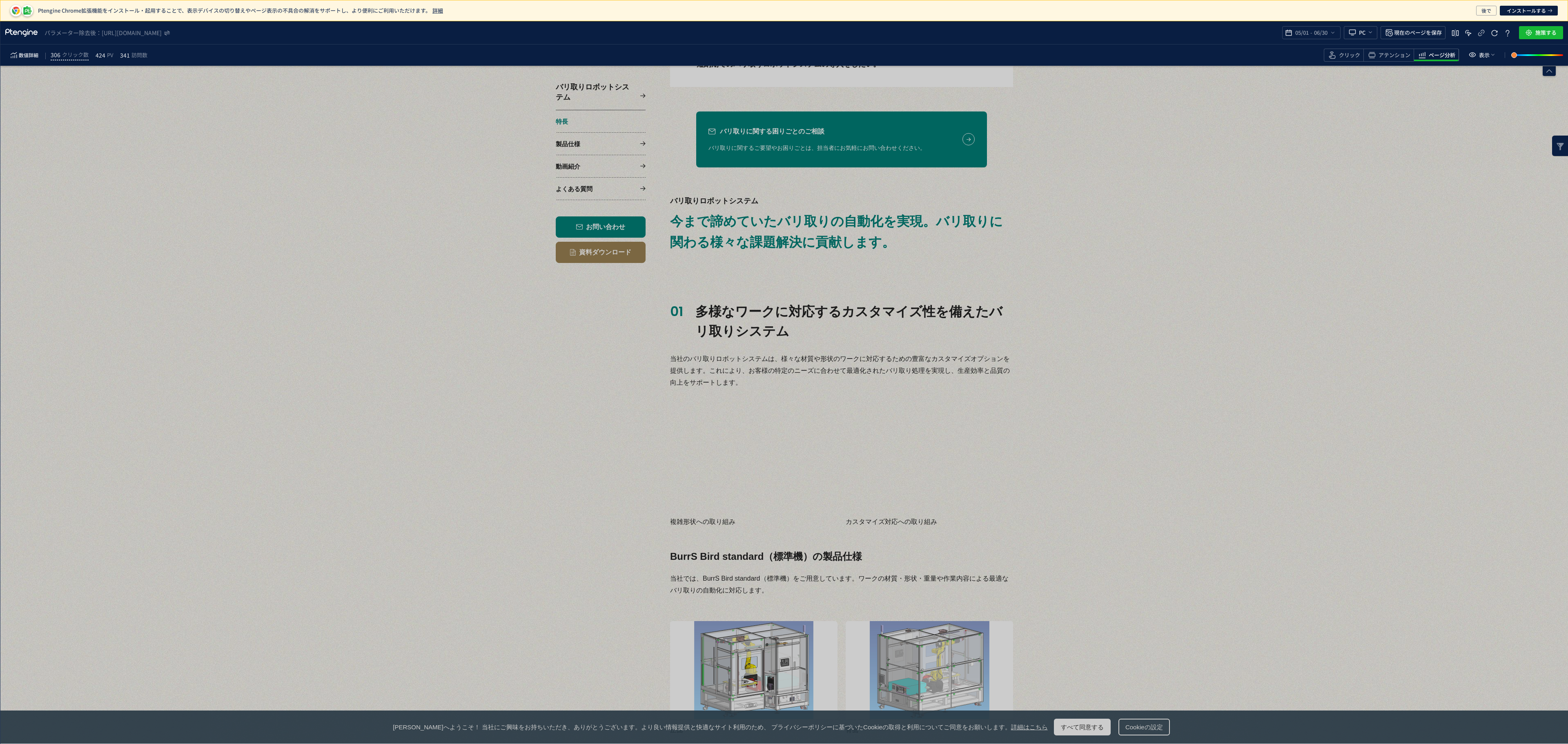
scroll to position [593, 0]
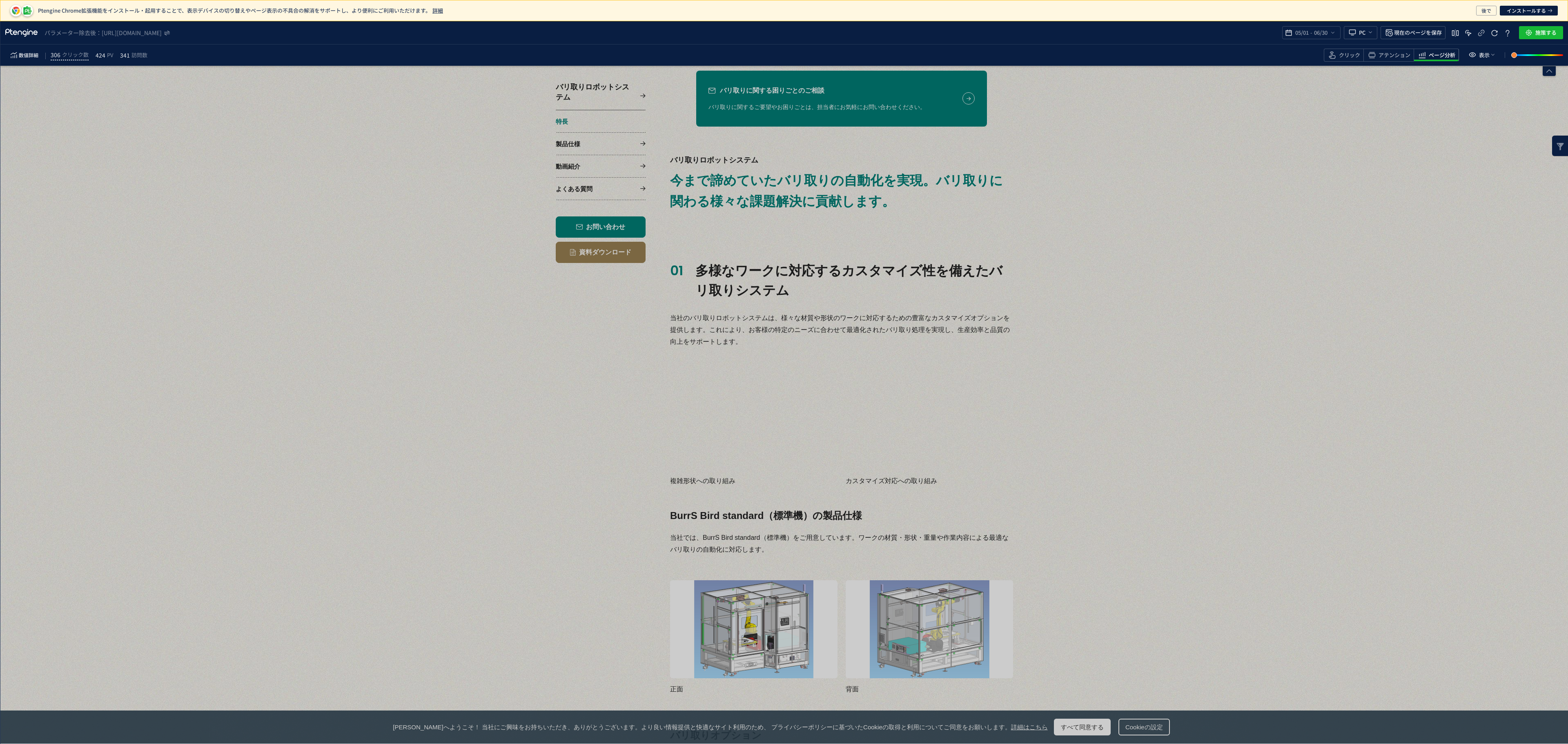
click at [848, 107] on span "バリ取りに関するご要望やお困りごとは、担当者にお気軽にお問い合わせください。" at bounding box center [817, 107] width 217 height 10
click at [789, 97] on span "バリ取りに関する困りごとのご相談" at bounding box center [817, 90] width 217 height 12
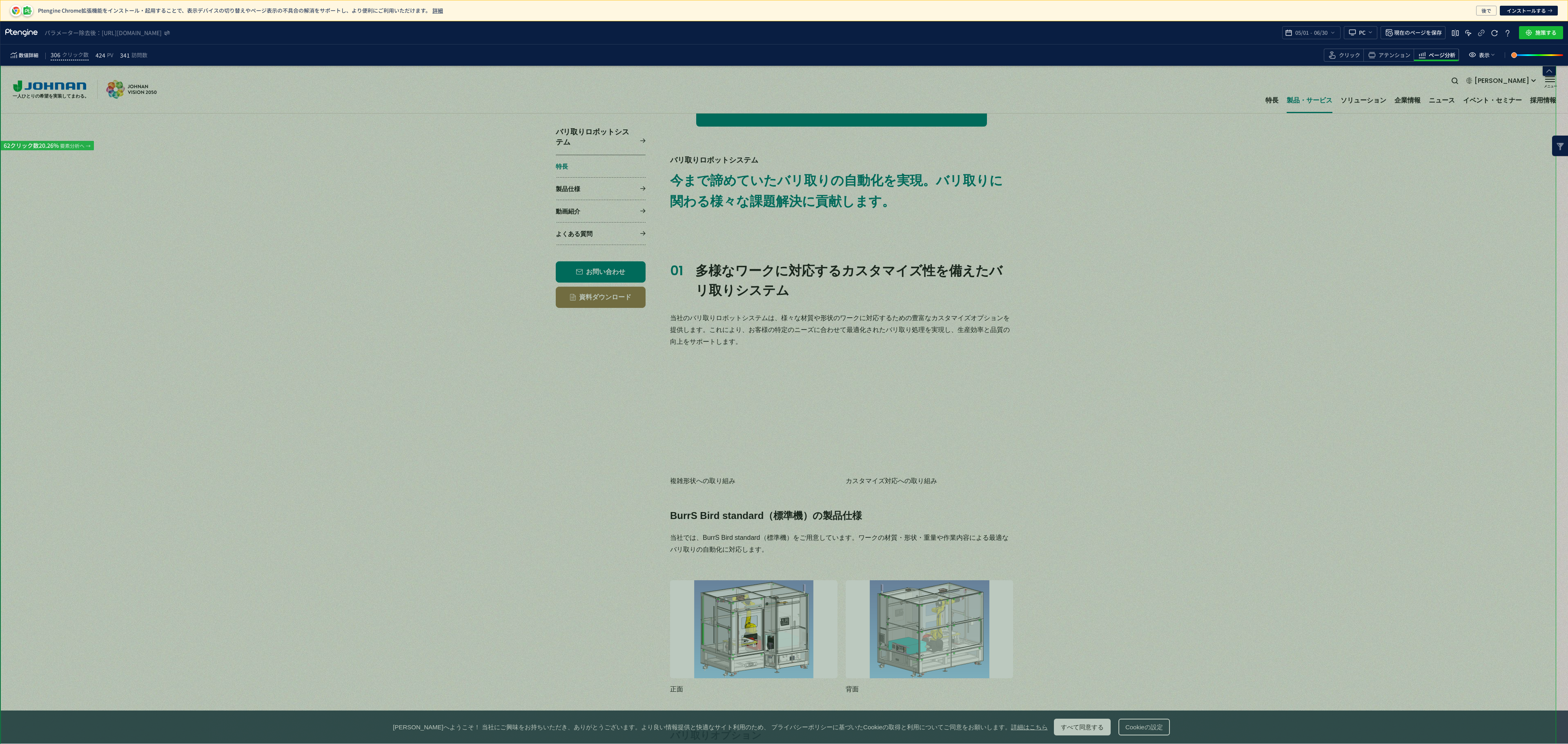
scroll to position [0, 0]
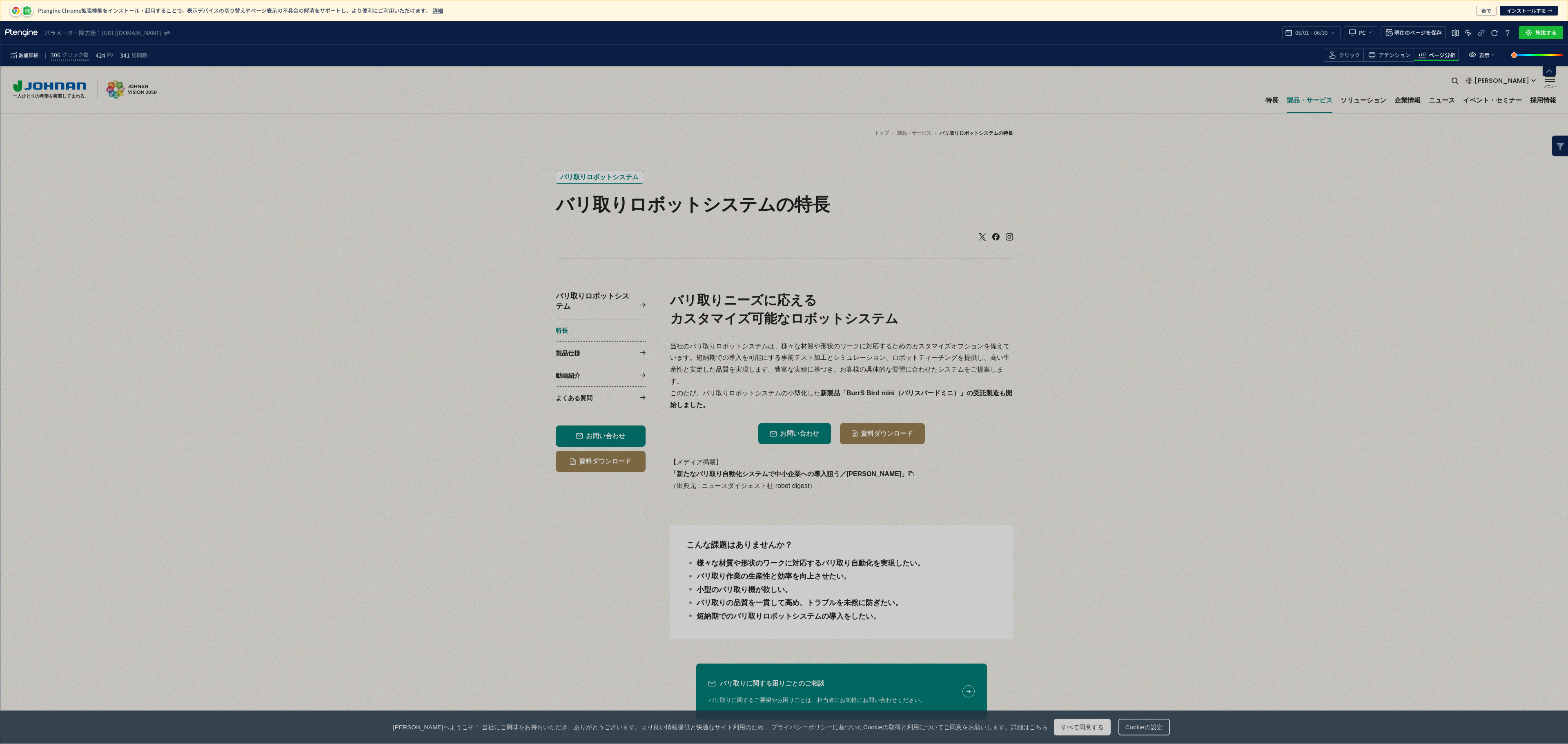
click at [805, 436] on span "お問い合わせ" at bounding box center [799, 433] width 39 height 6
